Goal: Information Seeking & Learning: Learn about a topic

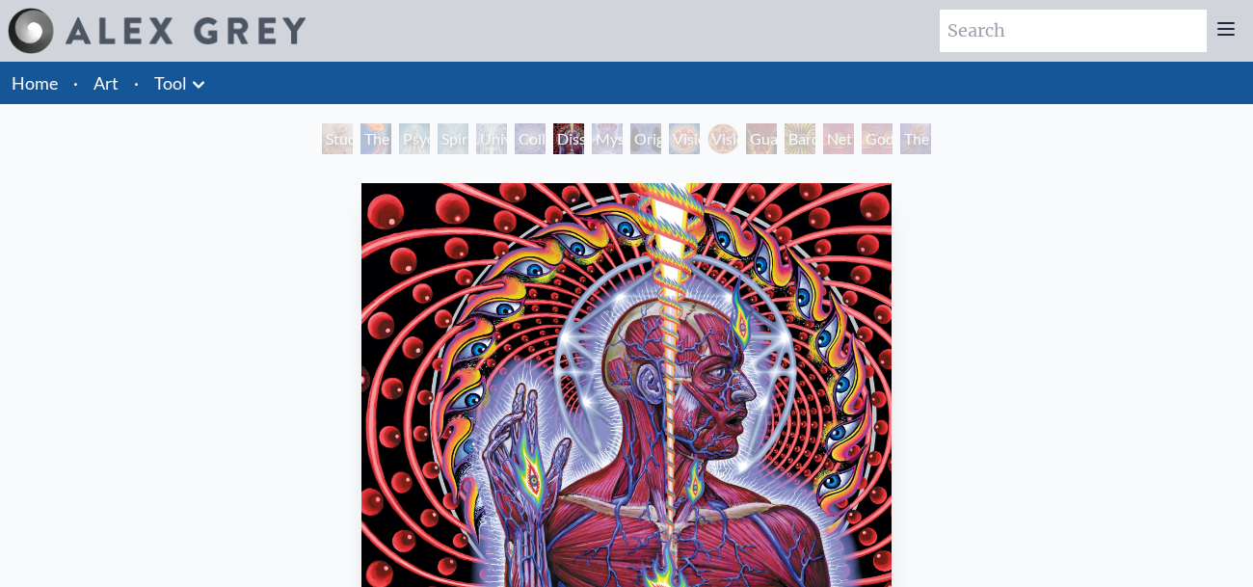
click at [116, 29] on img at bounding box center [186, 30] width 240 height 27
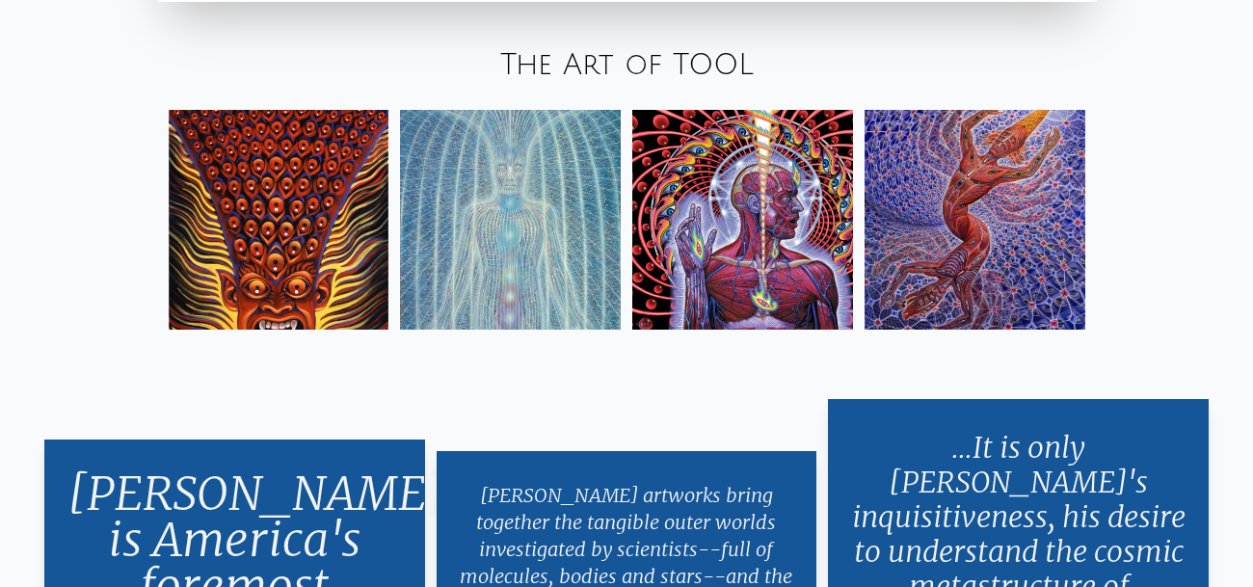
scroll to position [3080, 0]
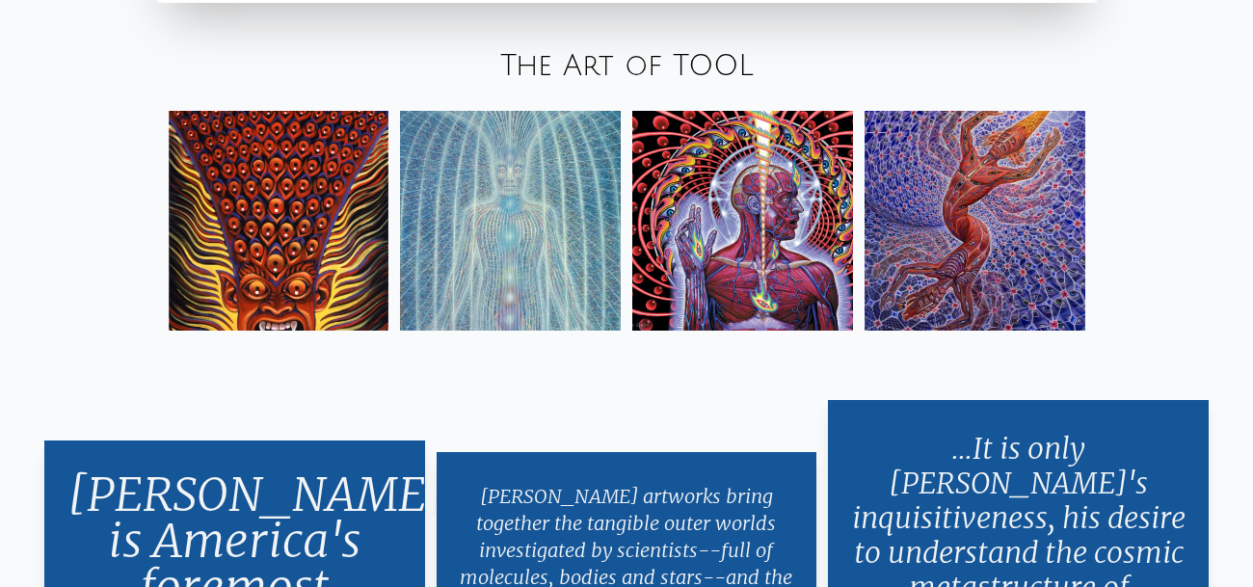
click at [636, 53] on link "The Art of TOOL" at bounding box center [627, 66] width 254 height 32
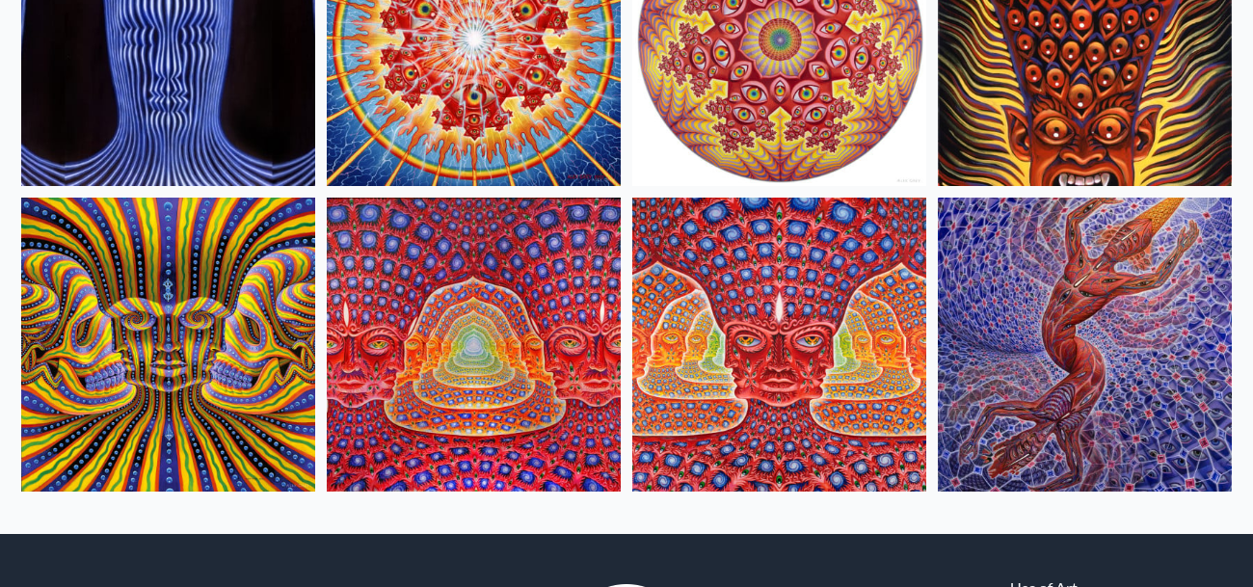
scroll to position [937, 0]
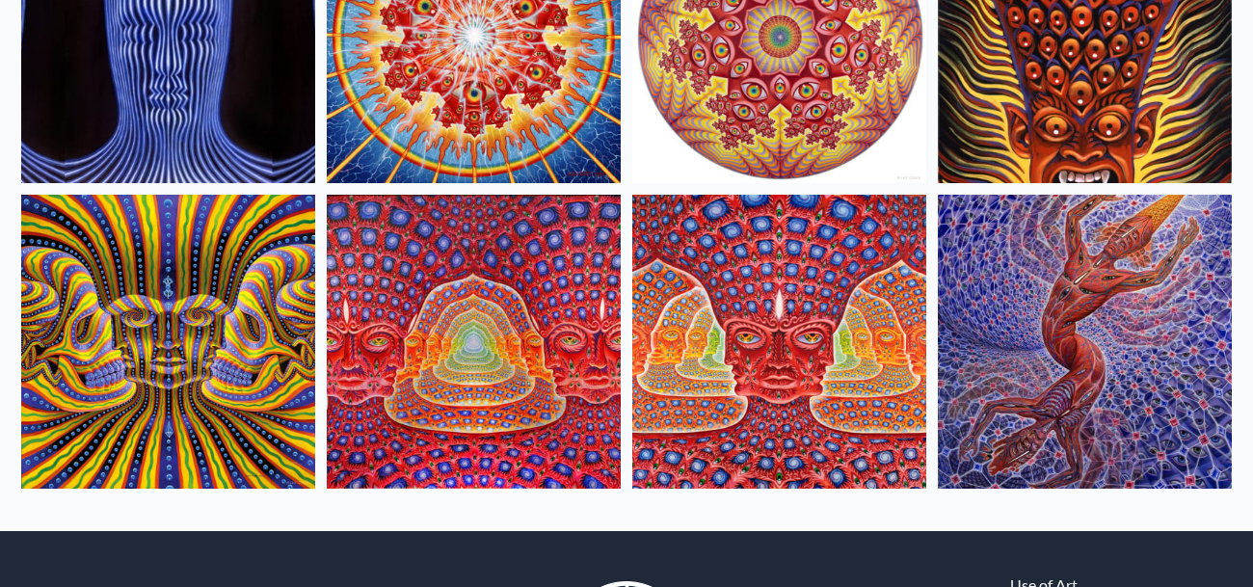
click at [455, 368] on img at bounding box center [474, 342] width 294 height 294
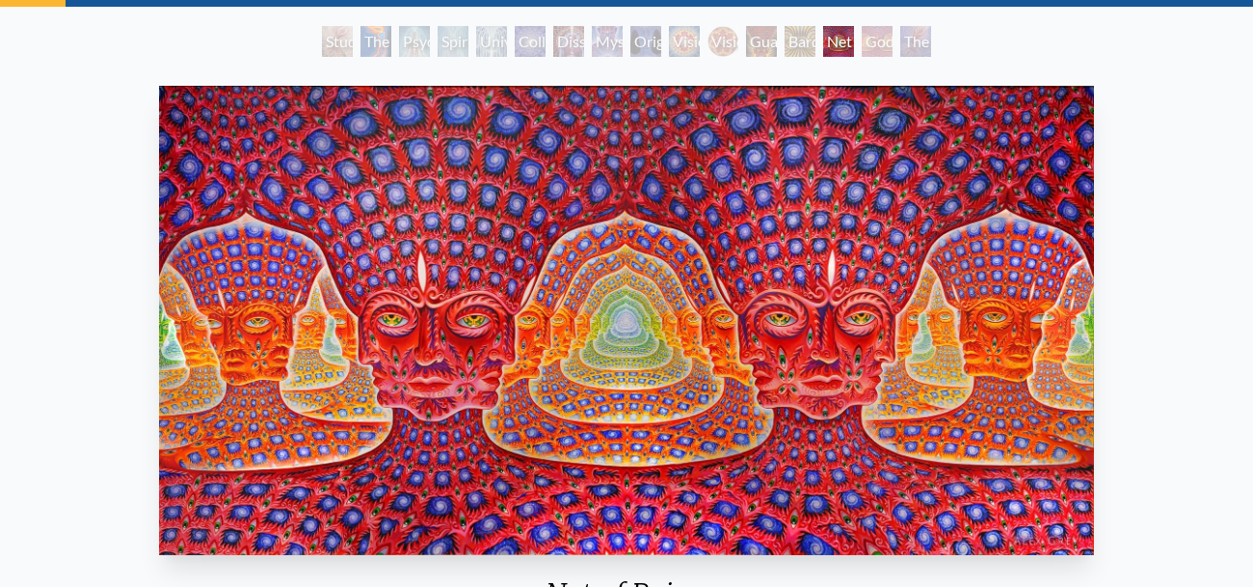
scroll to position [96, 0]
